Goal: Task Accomplishment & Management: Manage account settings

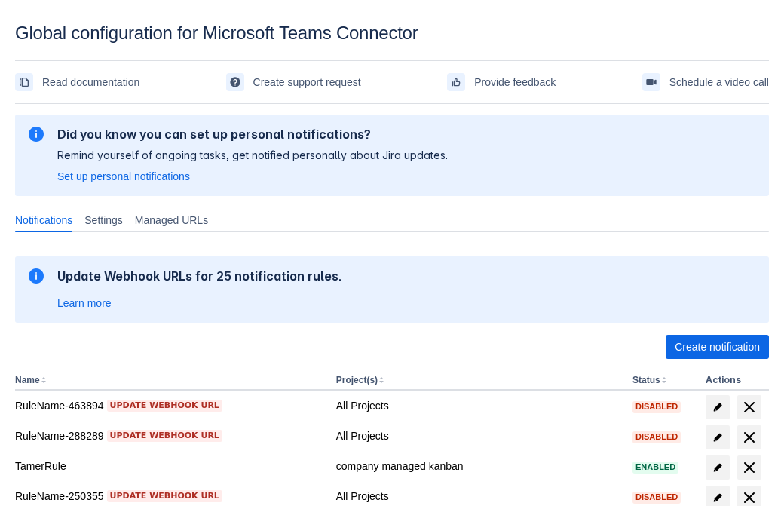
click at [717, 347] on span "Create notification" at bounding box center [717, 347] width 85 height 24
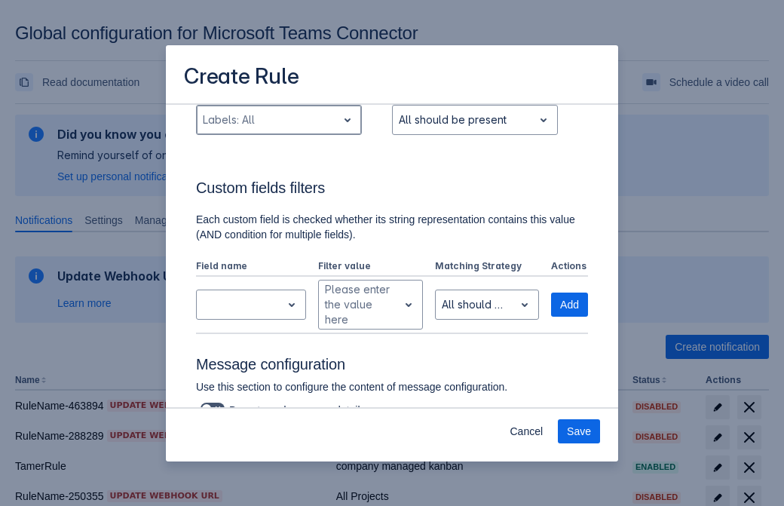
click at [278, 120] on div "Scrollable content" at bounding box center [267, 120] width 128 height 18
type input "131622_label"
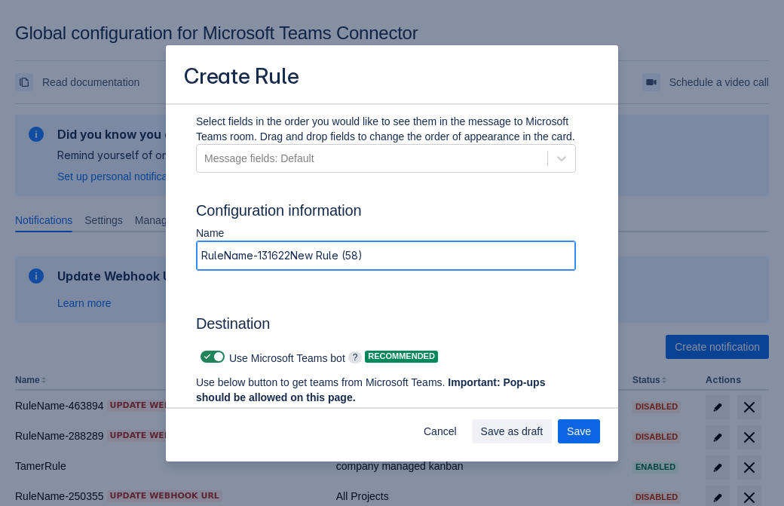
type input "RuleName-131622New Rule (58)"
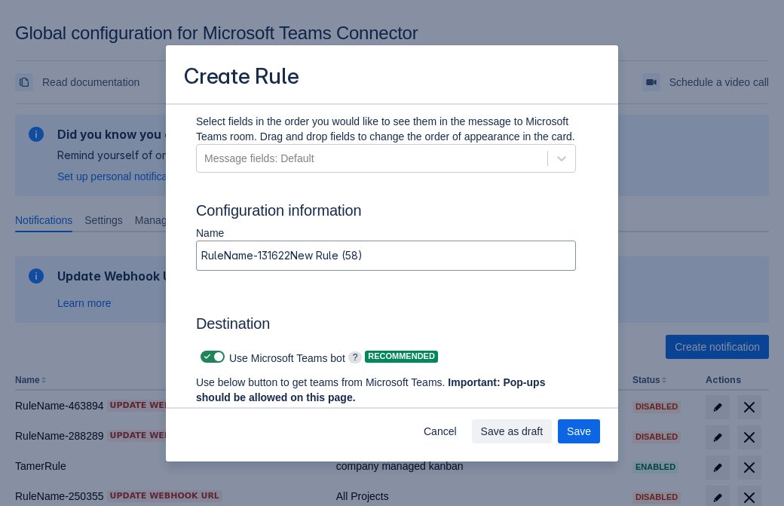
click at [205, 357] on span "Scrollable content" at bounding box center [207, 356] width 12 height 12
click at [205, 357] on input "Scrollable content" at bounding box center [205, 357] width 10 height 10
checkbox input "false"
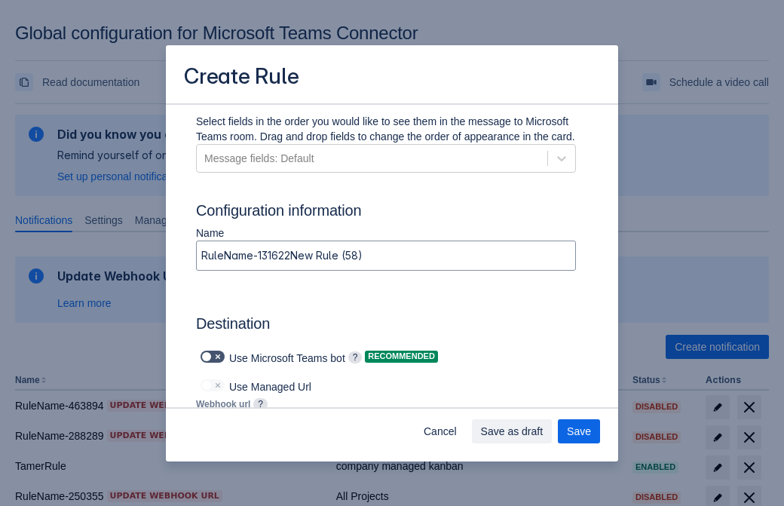
type input "https://prod-172.westeurope.logic.azure.com:443/workflows/ae977bb6ae334c9d95dfe…"
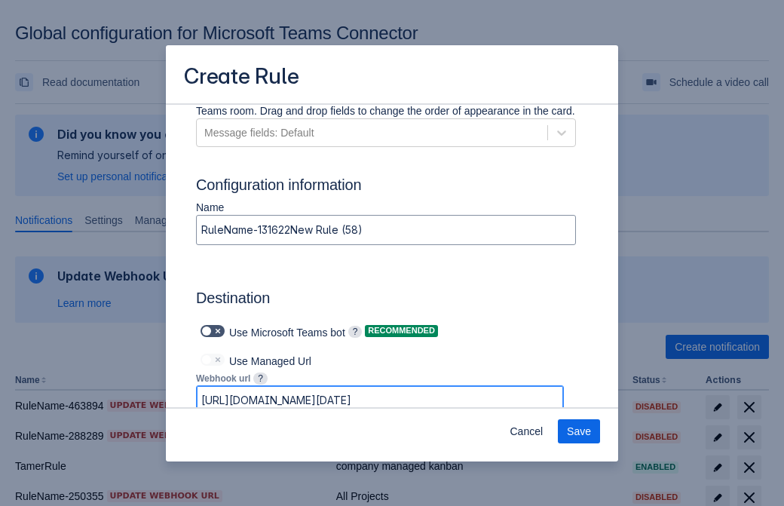
click at [579, 431] on span "Save" at bounding box center [579, 431] width 24 height 24
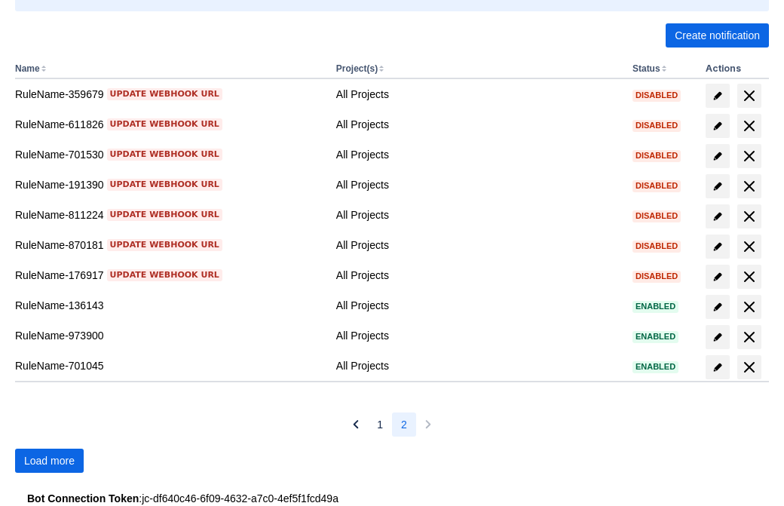
click at [49, 461] on span "Load more" at bounding box center [49, 460] width 51 height 24
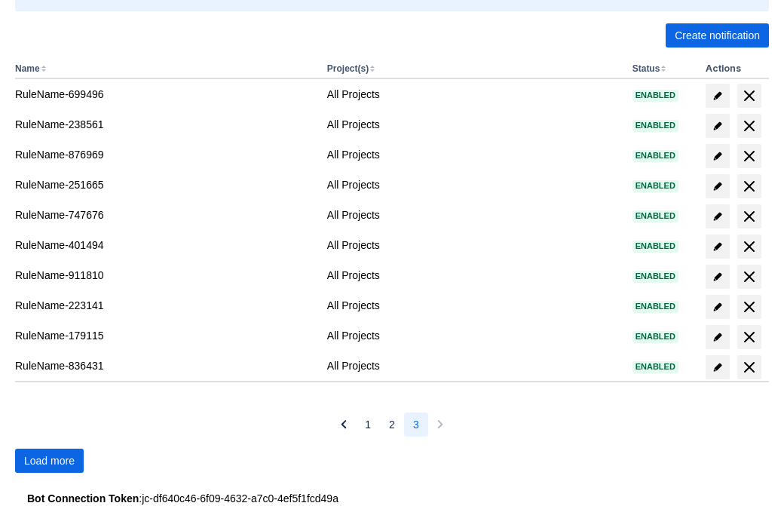
click at [49, 461] on span "Load more" at bounding box center [49, 460] width 51 height 24
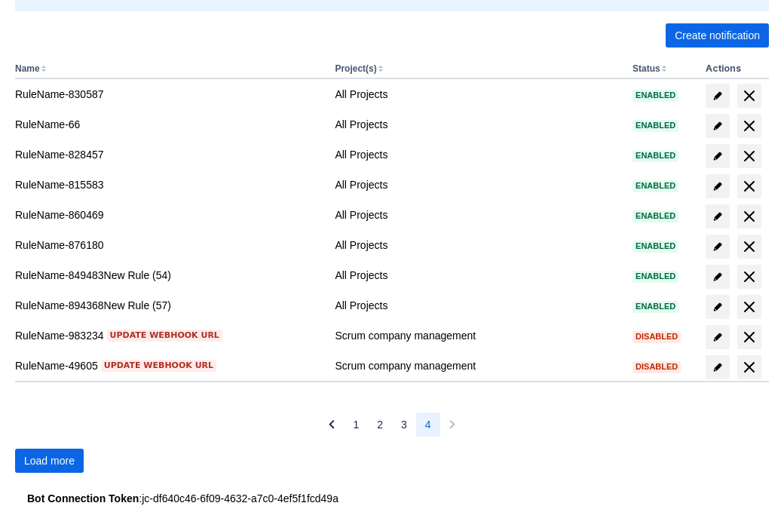
click at [49, 461] on span "Load more" at bounding box center [49, 460] width 51 height 24
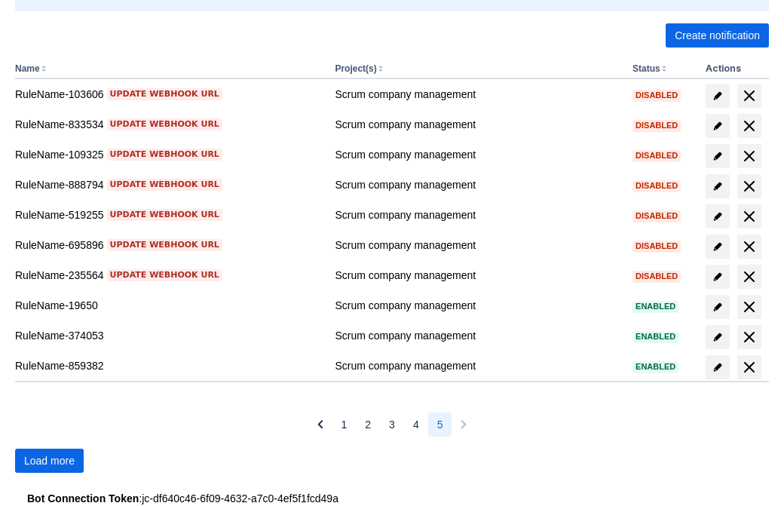
click at [49, 461] on span "Load more" at bounding box center [49, 460] width 51 height 24
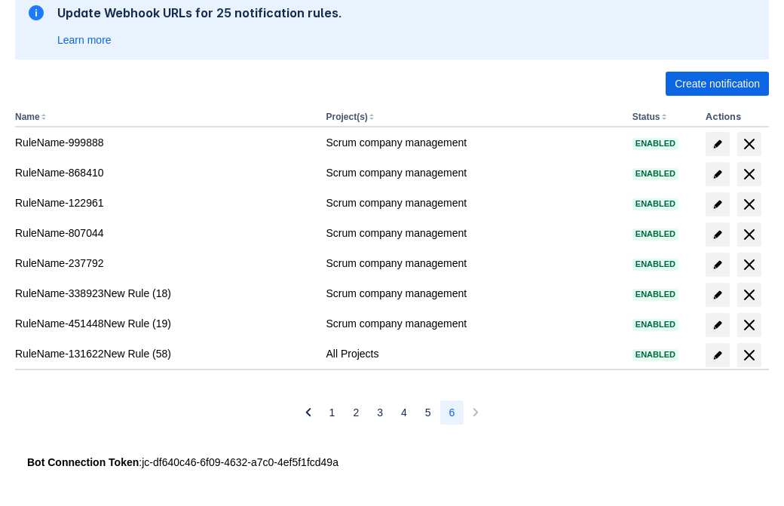
scroll to position [263, 0]
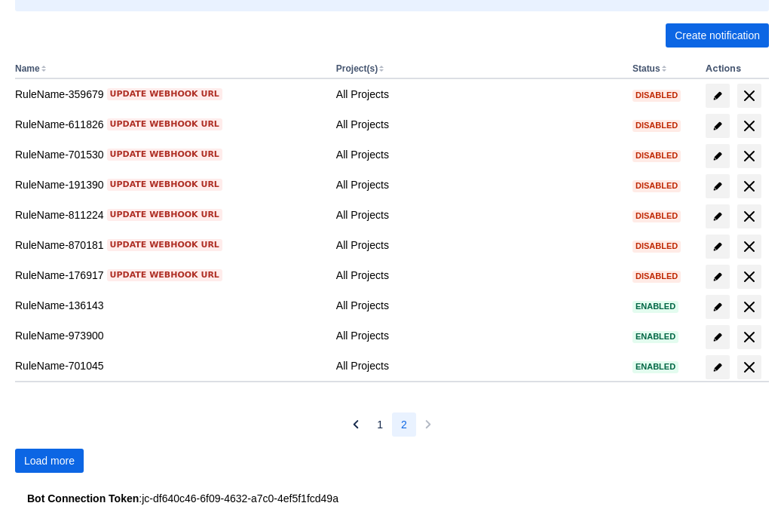
click at [49, 461] on span "Load more" at bounding box center [49, 460] width 51 height 24
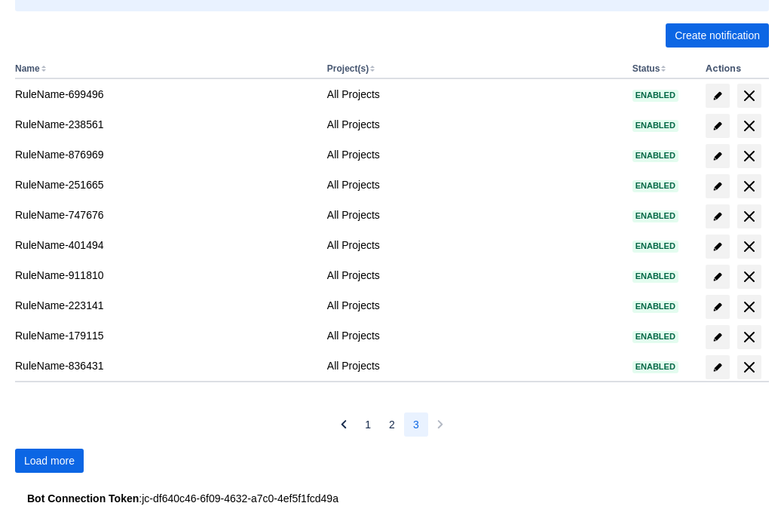
click at [49, 461] on span "Load more" at bounding box center [49, 460] width 51 height 24
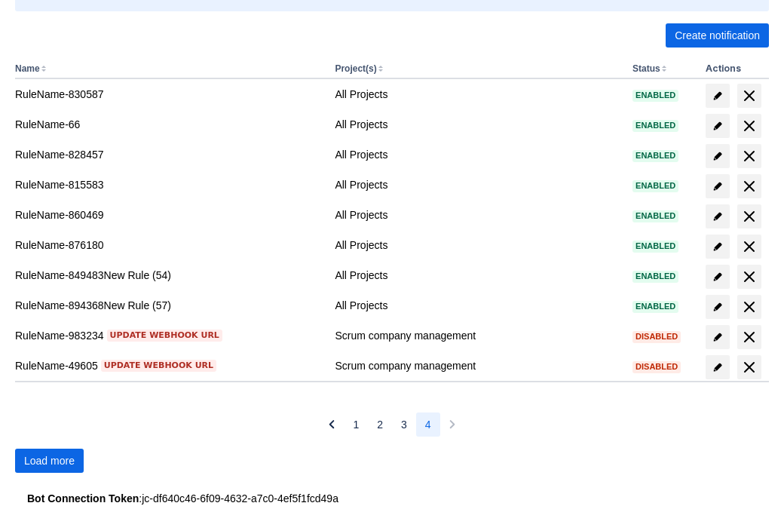
click at [49, 461] on span "Load more" at bounding box center [49, 460] width 51 height 24
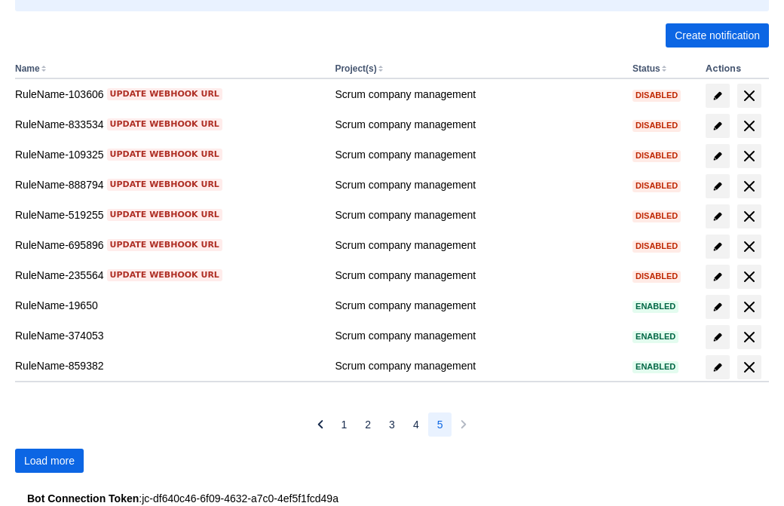
click at [49, 461] on span "Load more" at bounding box center [49, 460] width 51 height 24
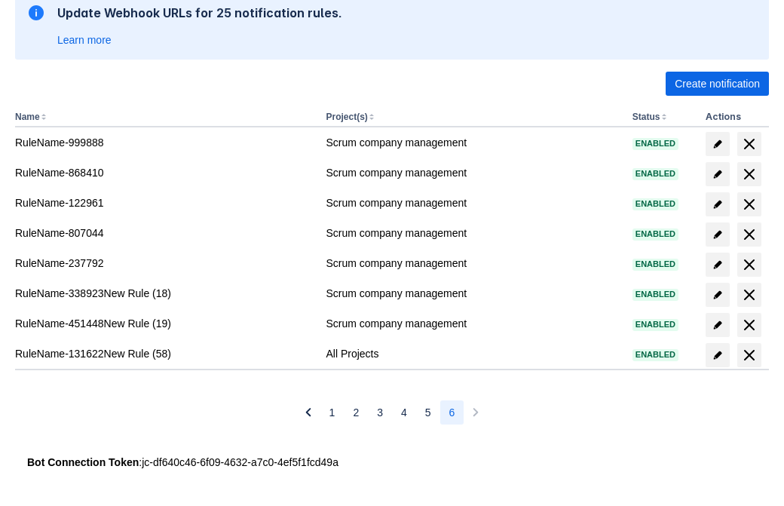
click at [748, 355] on span "delete" at bounding box center [749, 355] width 18 height 18
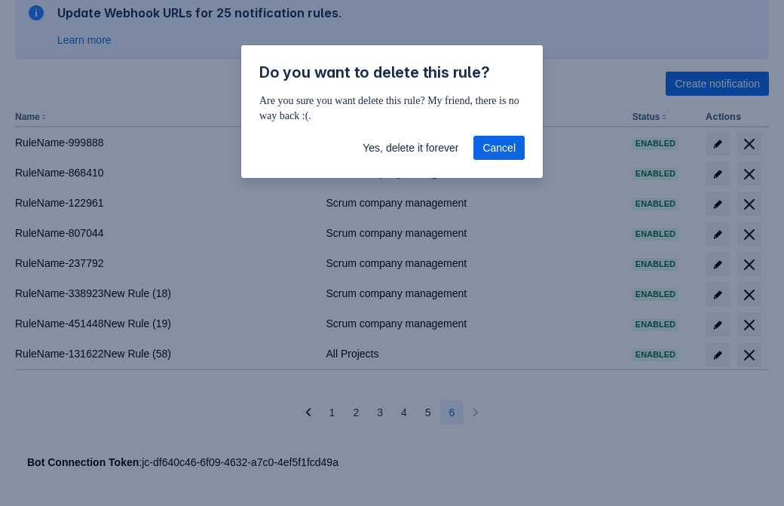
click at [410, 148] on span "Yes, delete it forever" at bounding box center [411, 148] width 96 height 24
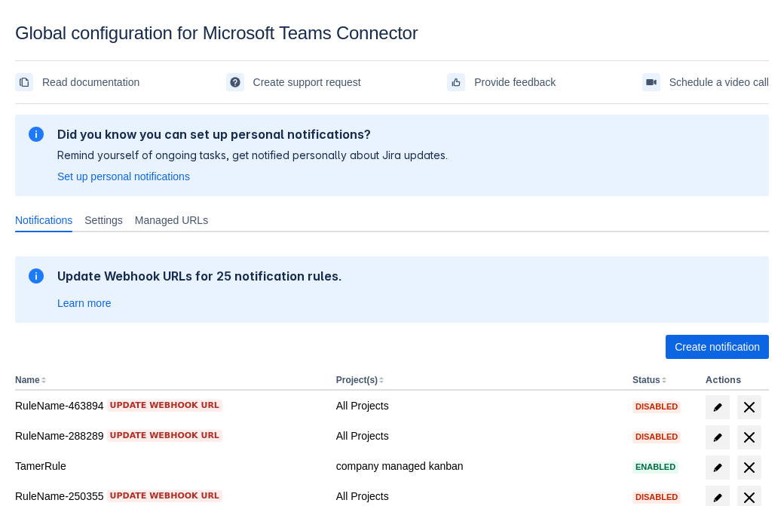
click at [717, 347] on span "Create notification" at bounding box center [717, 347] width 85 height 24
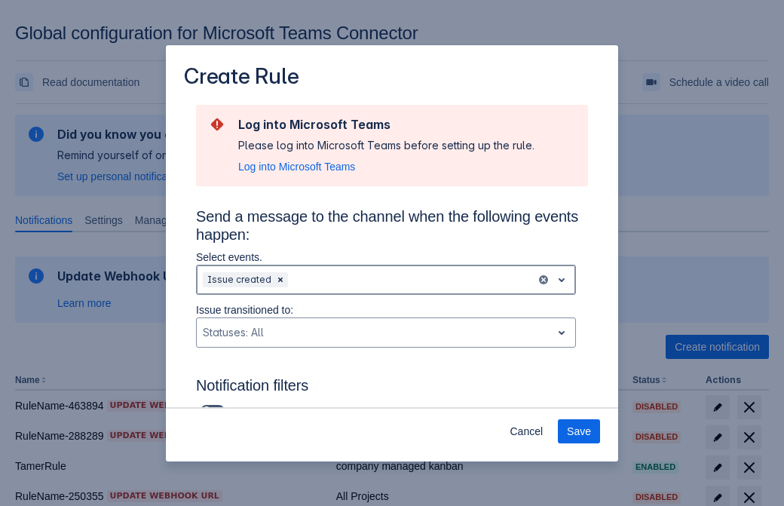
click at [386, 280] on div "Scrollable content" at bounding box center [410, 280] width 239 height 18
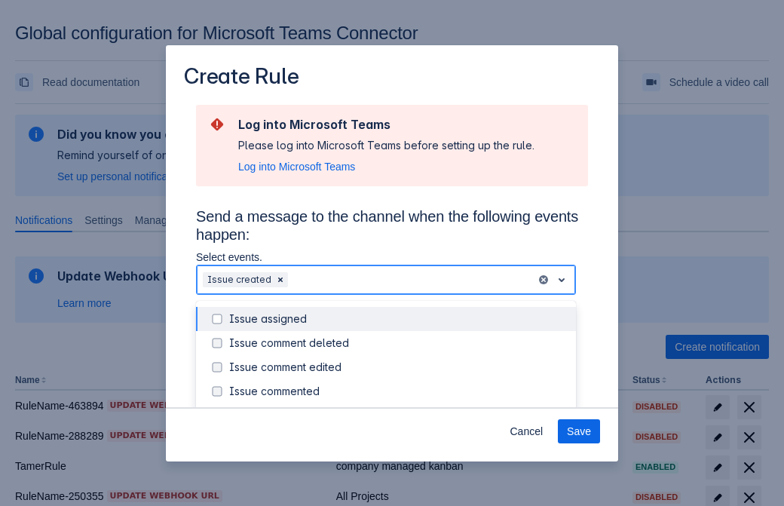
scroll to position [162, 0]
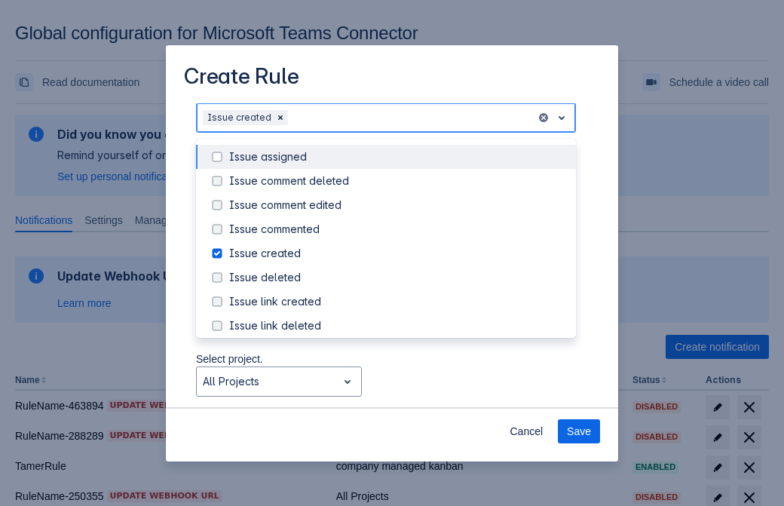
click at [398, 255] on div "Issue created" at bounding box center [398, 253] width 338 height 15
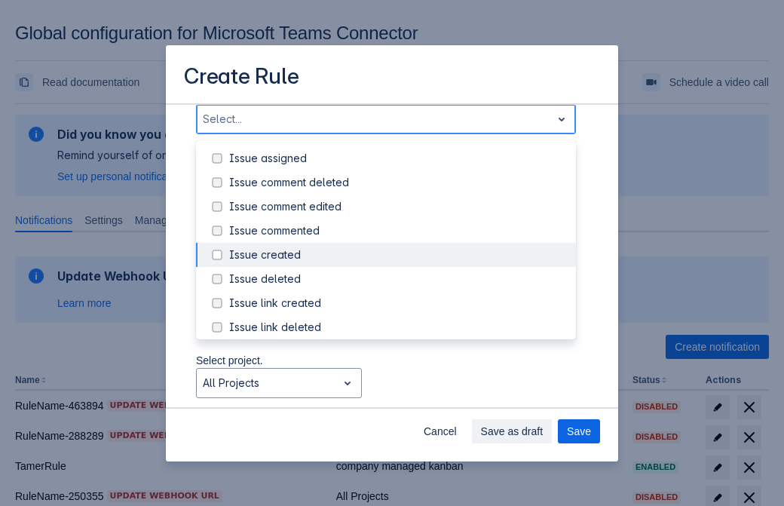
click at [398, 392] on div "Issue updated" at bounding box center [398, 399] width 338 height 15
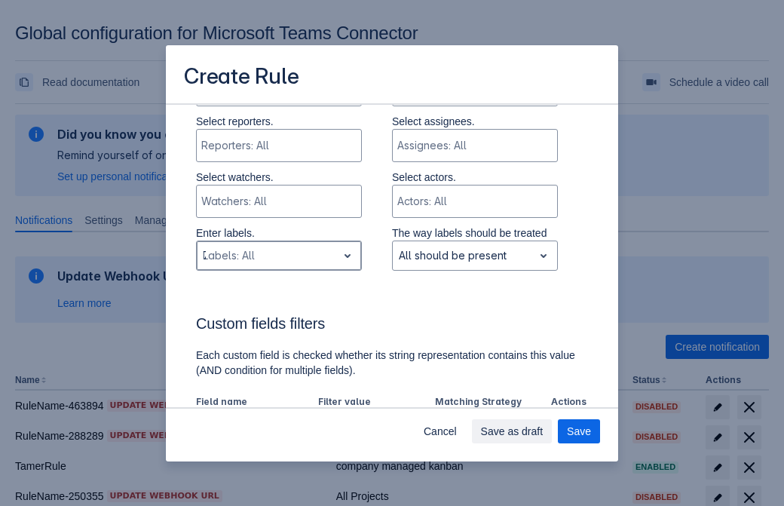
type input "764142_label"
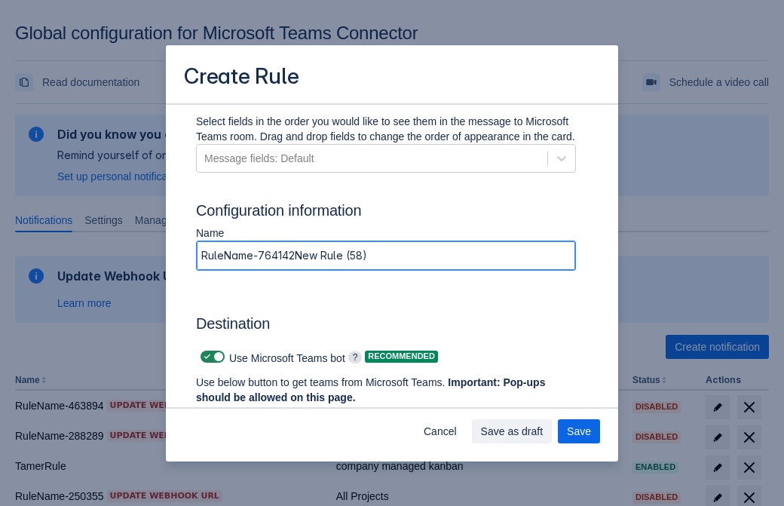
type input "RuleName-764142New Rule (58)"
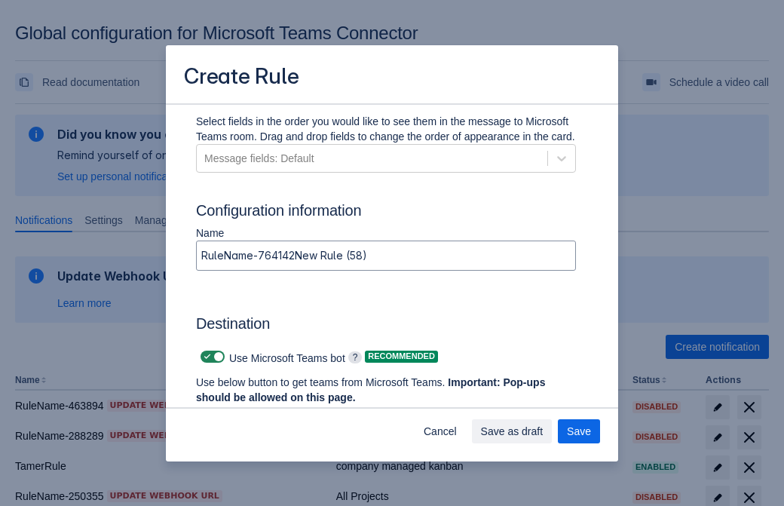
click at [205, 357] on span "Scrollable content" at bounding box center [207, 356] width 12 height 12
click at [205, 357] on input "Scrollable content" at bounding box center [205, 357] width 10 height 10
checkbox input "false"
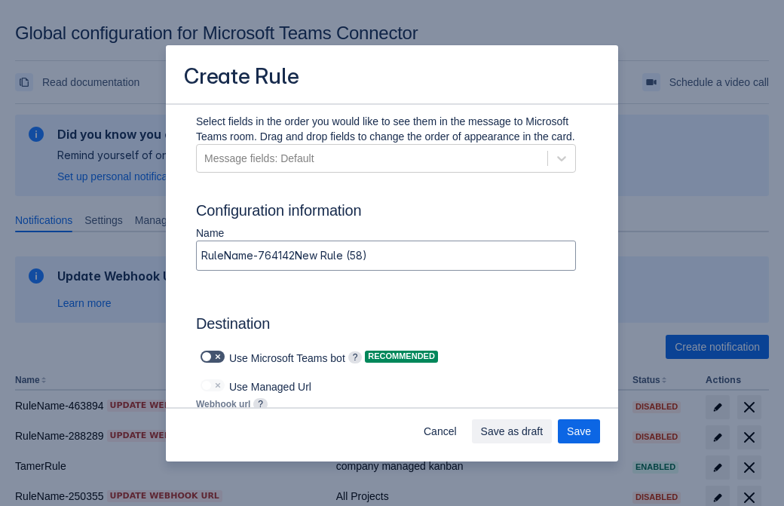
type input "https://prod-112.westeurope.logic.azure.com:443/workflows/bae959254738451b85002…"
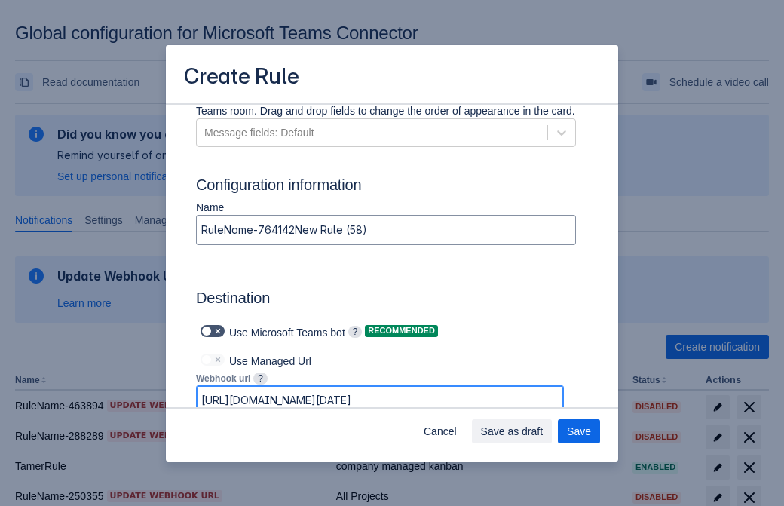
click at [543, 431] on span "Save as draft" at bounding box center [512, 431] width 63 height 24
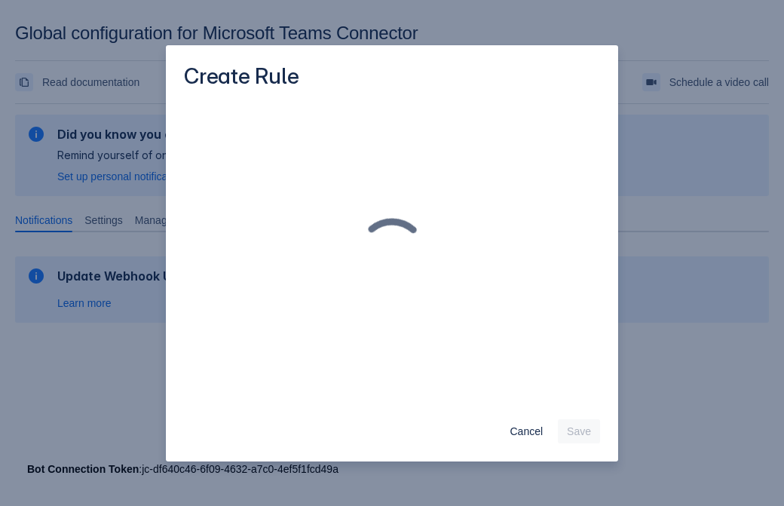
scroll to position [0, 0]
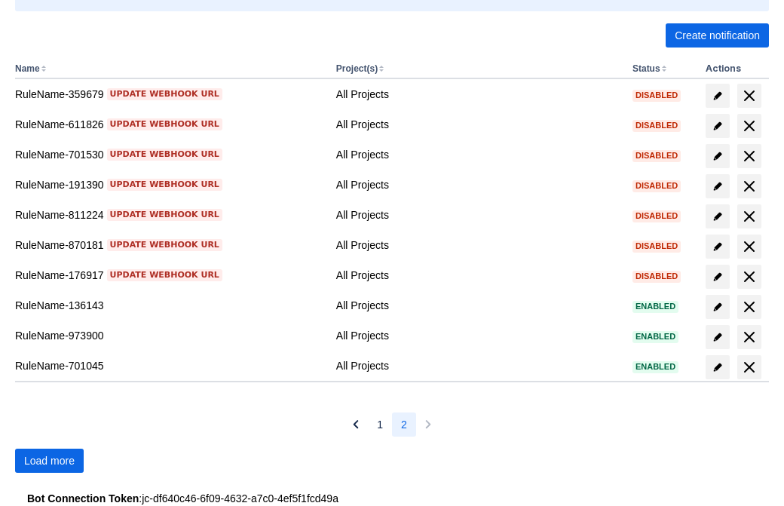
click at [49, 461] on span "Load more" at bounding box center [49, 460] width 51 height 24
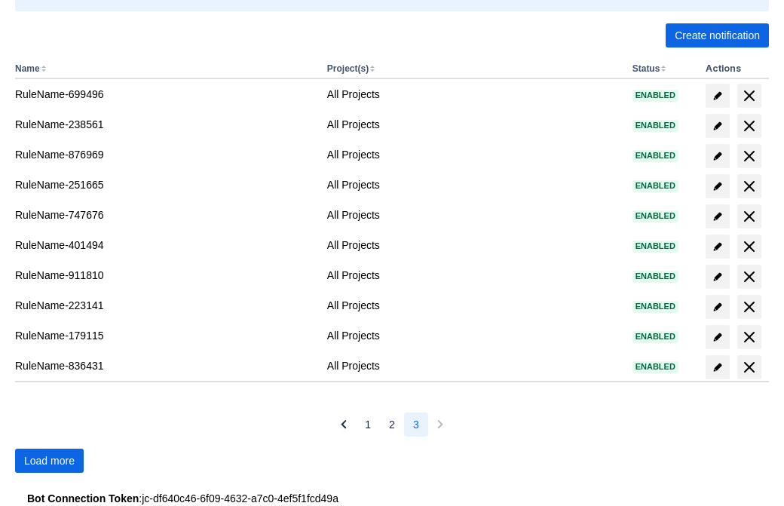
click at [49, 461] on span "Load more" at bounding box center [49, 460] width 51 height 24
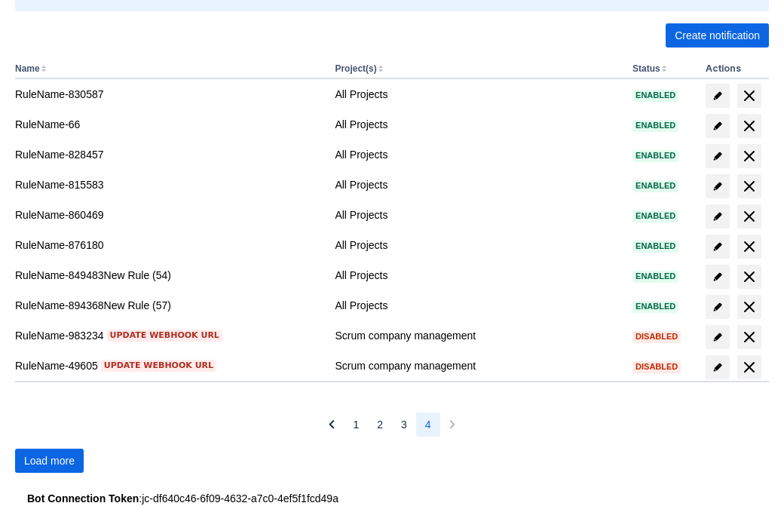
click at [49, 461] on span "Load more" at bounding box center [49, 460] width 51 height 24
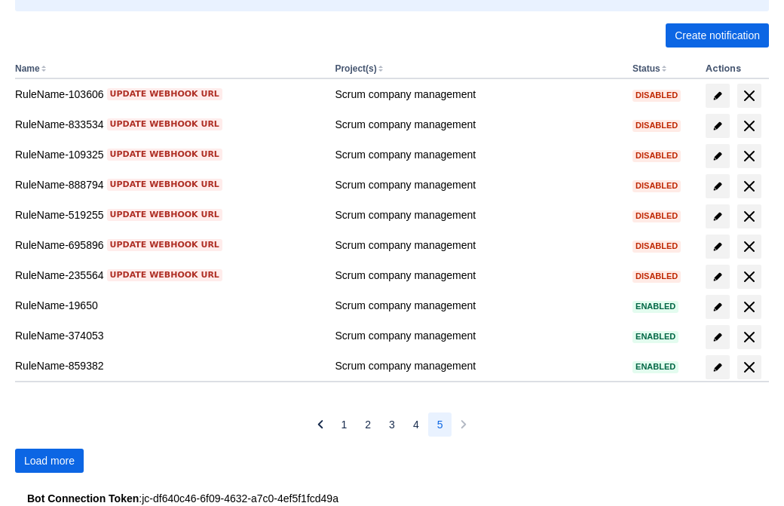
click at [49, 461] on span "Load more" at bounding box center [49, 460] width 51 height 24
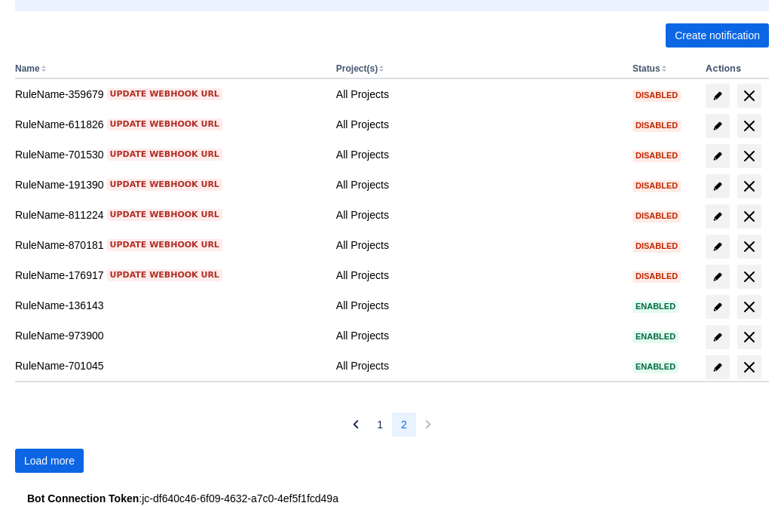
click at [49, 461] on span "Load more" at bounding box center [49, 460] width 51 height 24
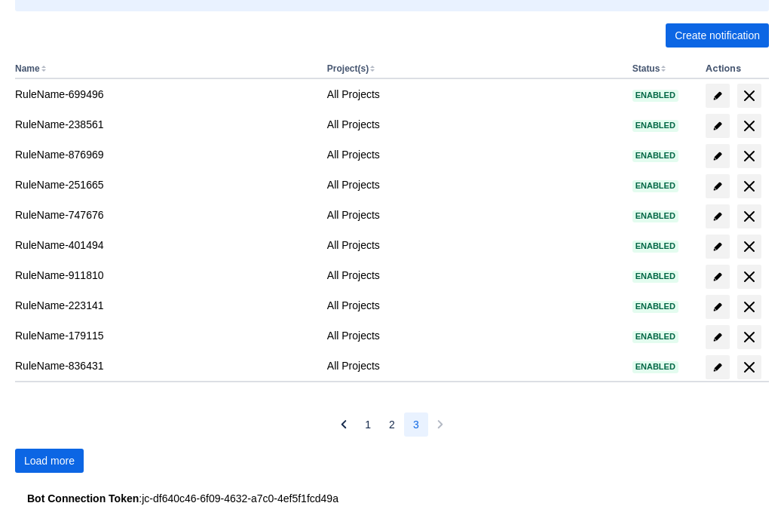
click at [49, 461] on span "Load more" at bounding box center [49, 460] width 51 height 24
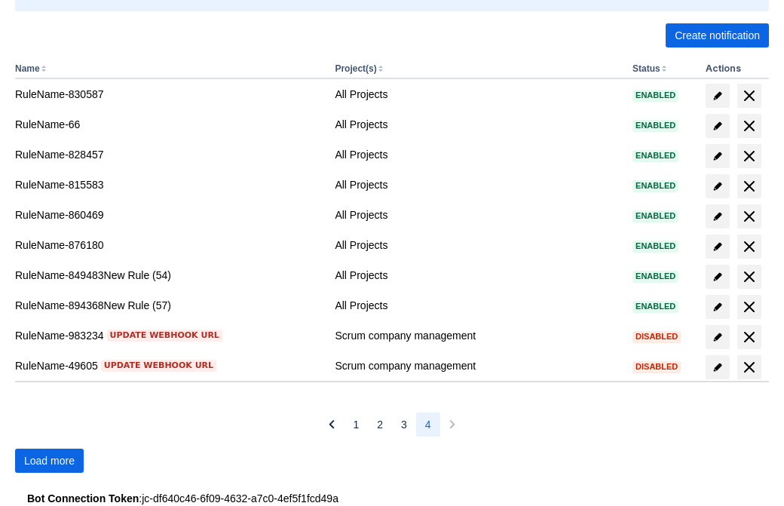
click at [49, 461] on span "Load more" at bounding box center [49, 460] width 51 height 24
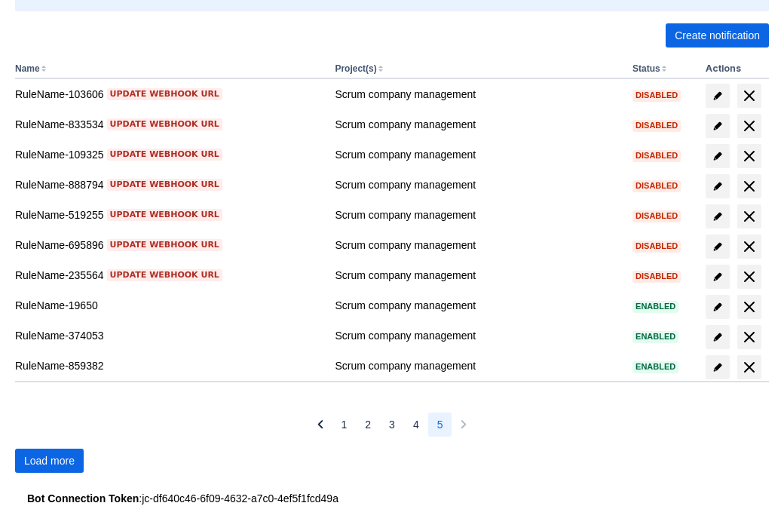
click at [49, 461] on span "Load more" at bounding box center [49, 460] width 51 height 24
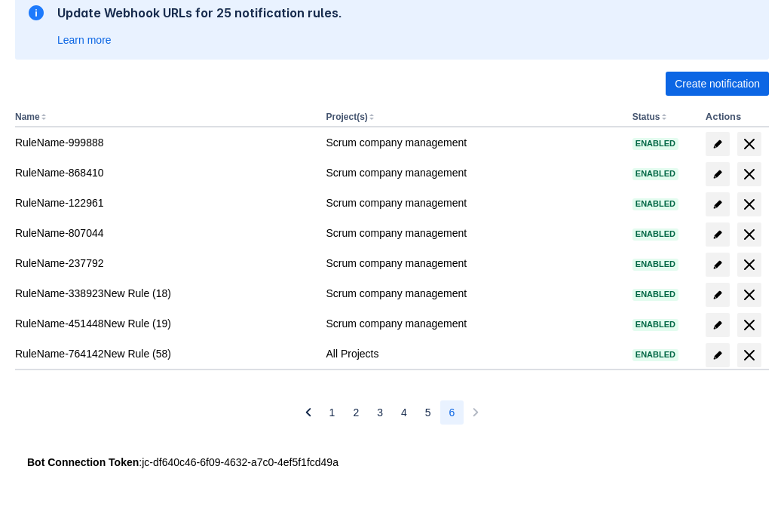
click at [748, 355] on span "delete" at bounding box center [749, 355] width 18 height 18
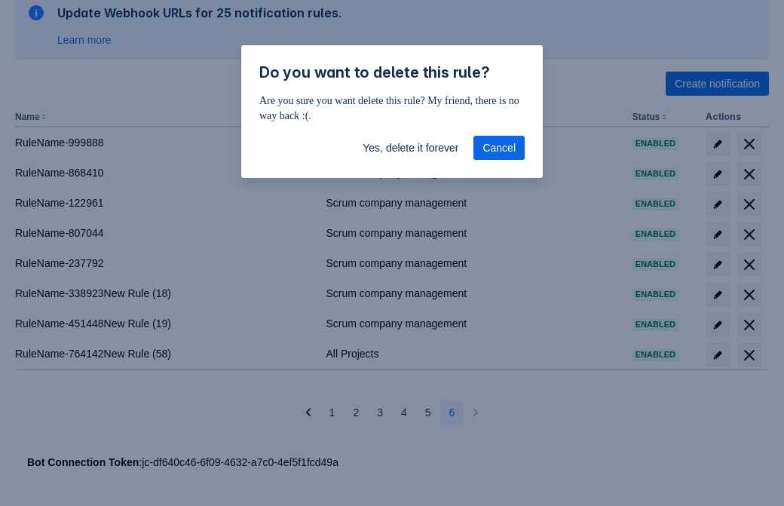
click at [410, 148] on span "Yes, delete it forever" at bounding box center [411, 148] width 96 height 24
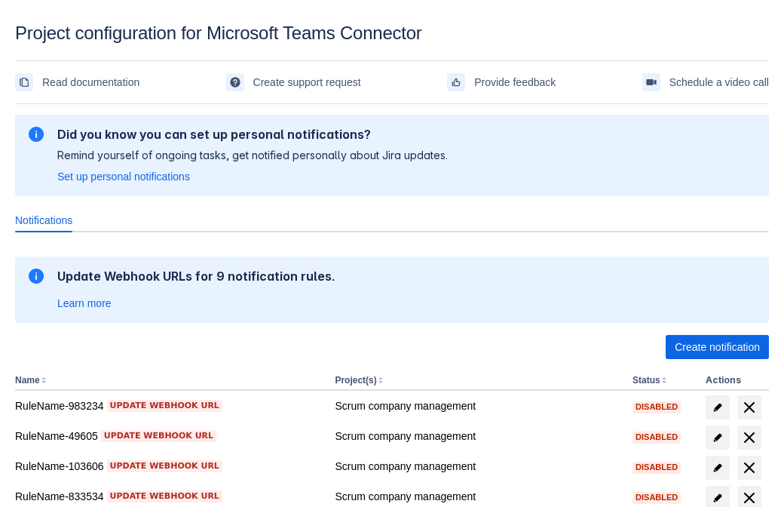
click at [717, 347] on span "Create notification" at bounding box center [717, 347] width 85 height 24
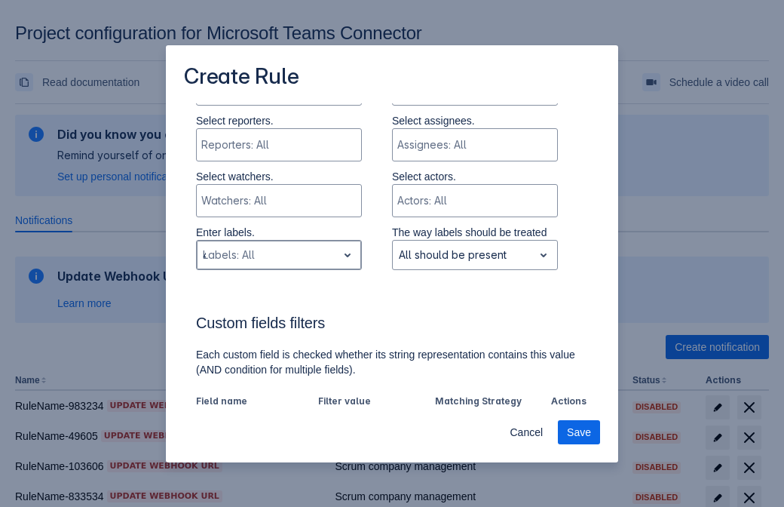
type input "454211_label"
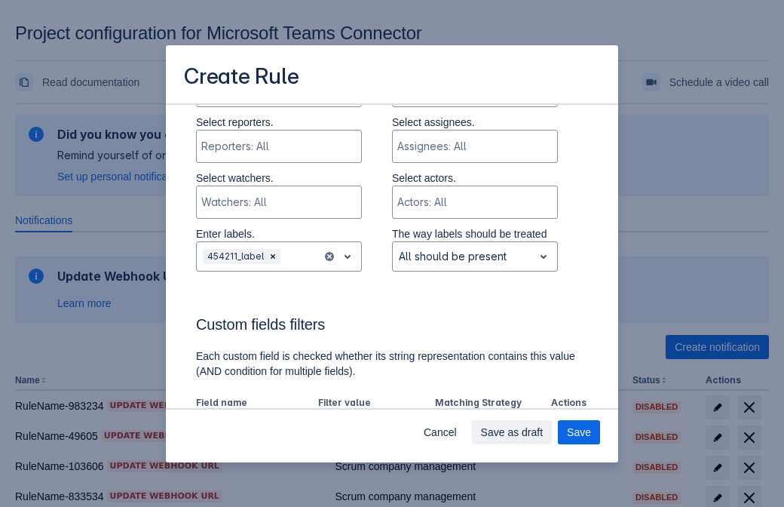
scroll to position [934, 0]
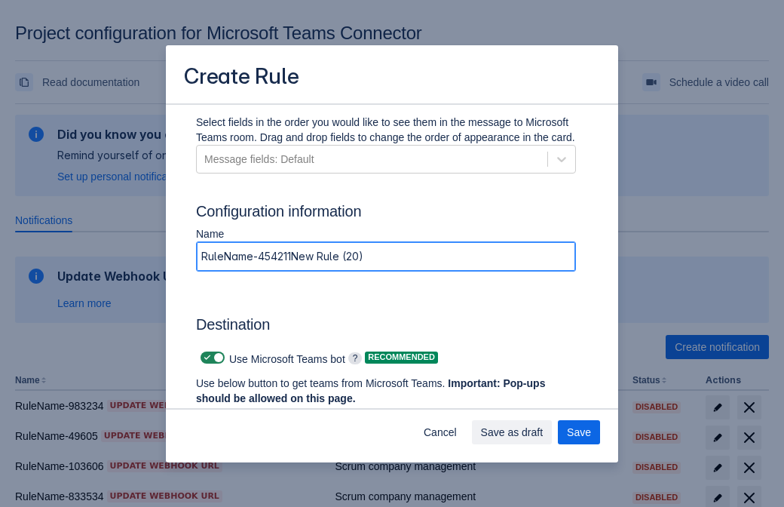
type input "RuleName-454211New Rule (20)"
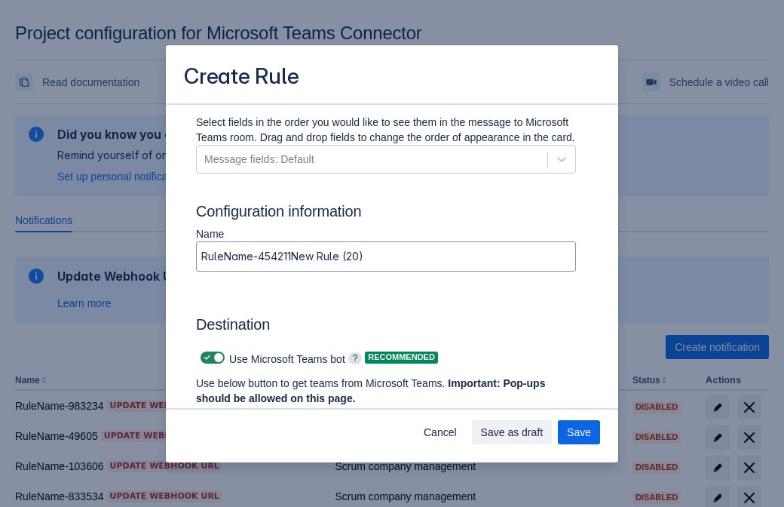
click at [205, 357] on span at bounding box center [207, 357] width 12 height 12
click at [205, 357] on input "checkbox" at bounding box center [205, 358] width 10 height 10
checkbox input "false"
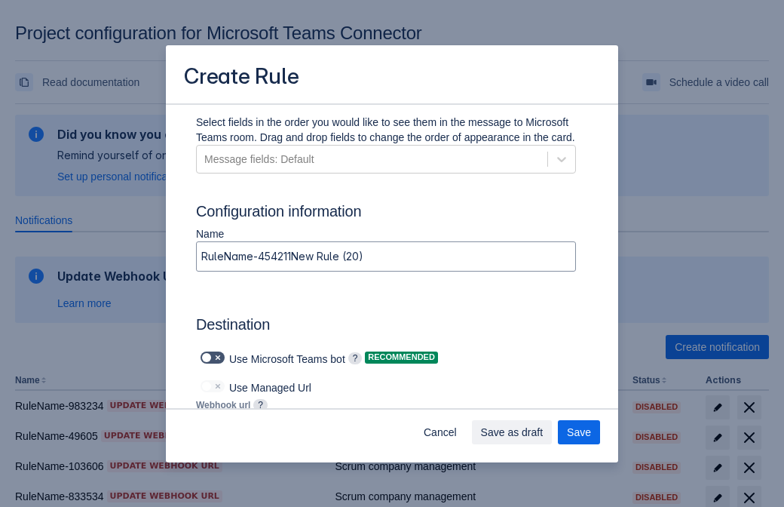
type input "https://prod-103.westeurope.logic.azure.com:443/workflows/562279af401f414e8dae6…"
click at [579, 432] on span "Save" at bounding box center [579, 432] width 24 height 24
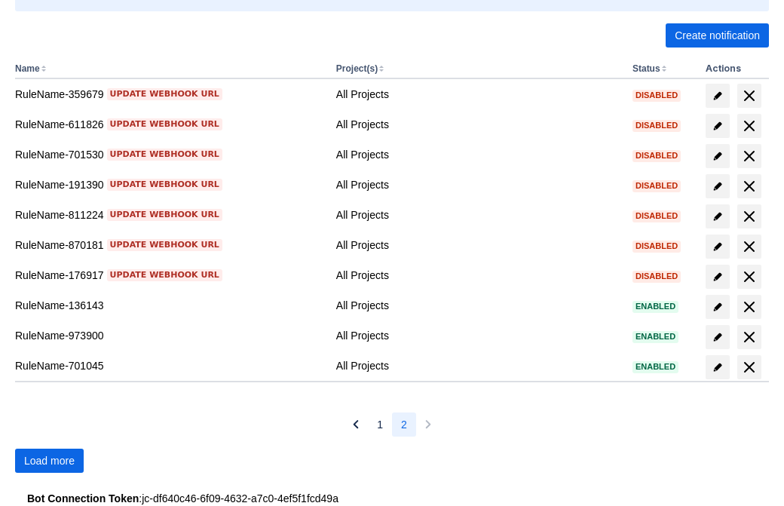
click at [49, 461] on span "Load more" at bounding box center [49, 460] width 51 height 24
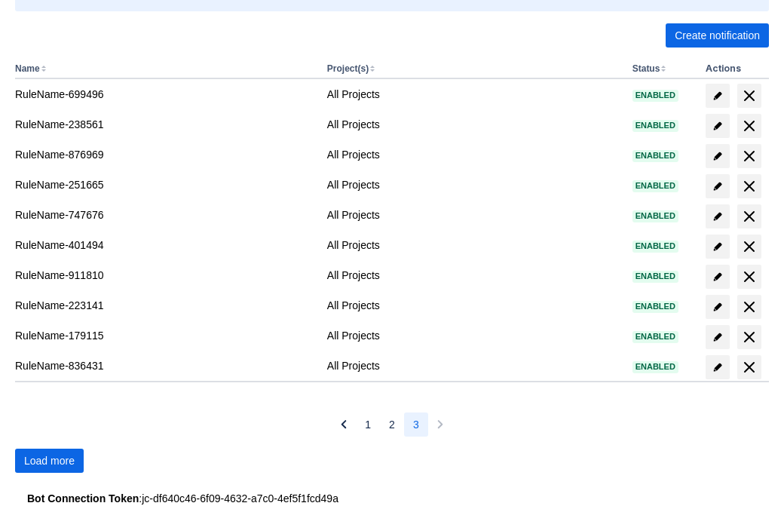
click at [49, 461] on span "Load more" at bounding box center [49, 460] width 51 height 24
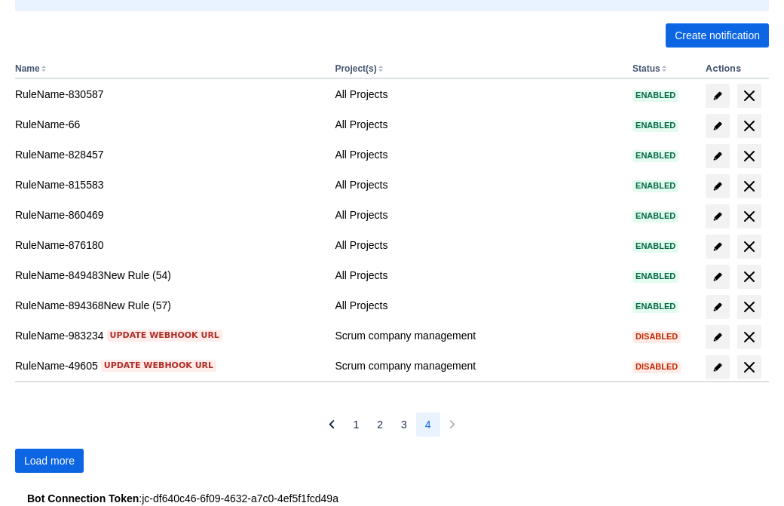
click at [49, 461] on span "Load more" at bounding box center [49, 460] width 51 height 24
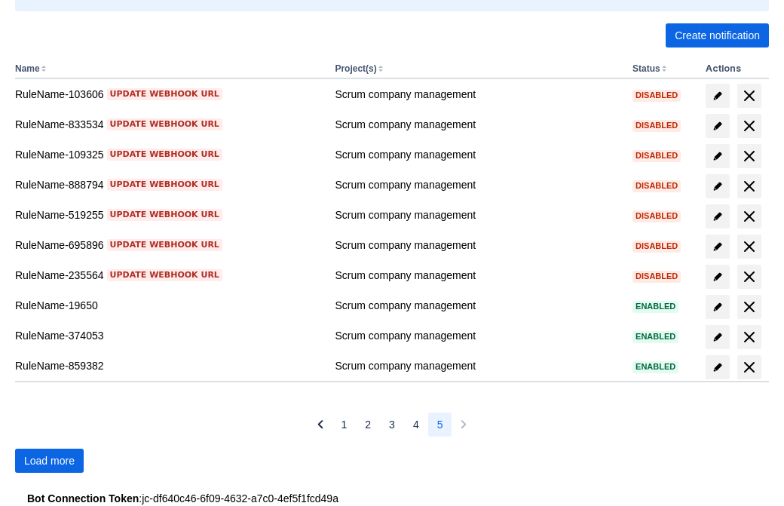
click at [49, 461] on span "Load more" at bounding box center [49, 460] width 51 height 24
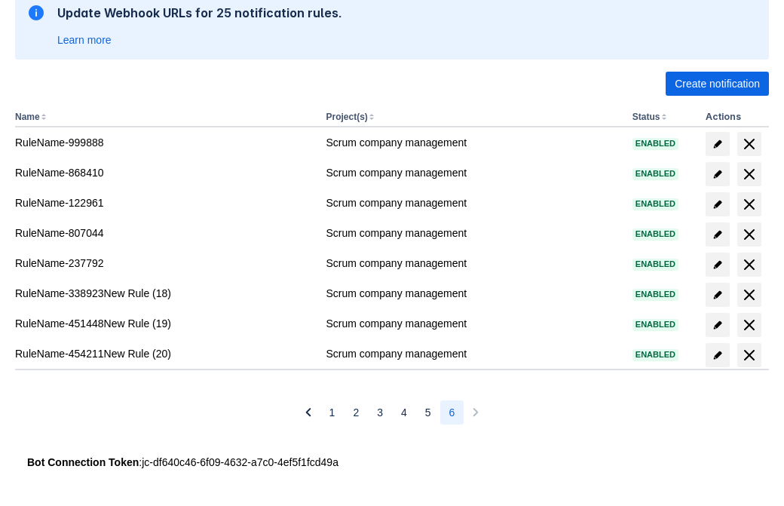
click at [748, 355] on span "delete" at bounding box center [749, 355] width 18 height 18
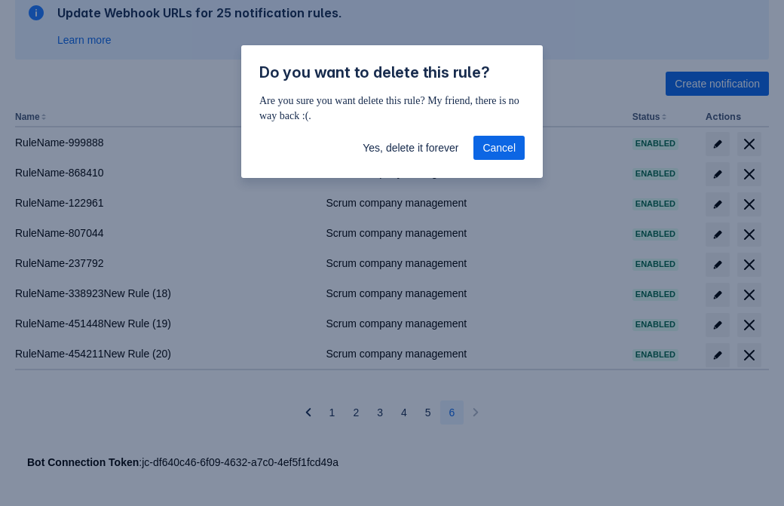
click at [410, 148] on span "Yes, delete it forever" at bounding box center [411, 148] width 96 height 24
